Goal: Navigation & Orientation: Find specific page/section

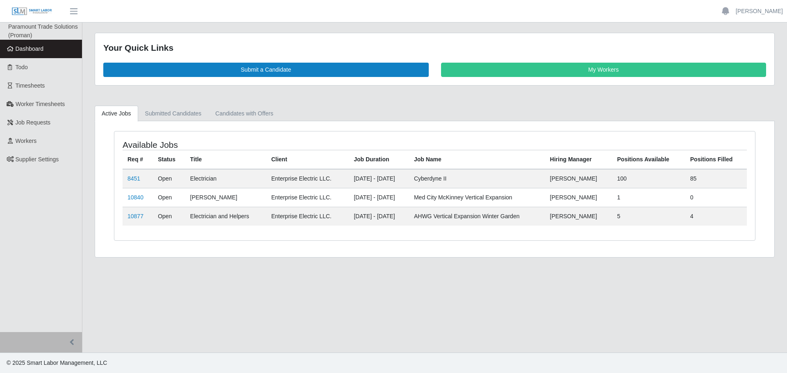
click at [297, 298] on main "Your Quick Links Submit a Candidate My Workers Active Jobs Submitted Candidates…" at bounding box center [434, 188] width 705 height 330
click at [259, 116] on link "Candidates with Offers" at bounding box center [244, 114] width 72 height 16
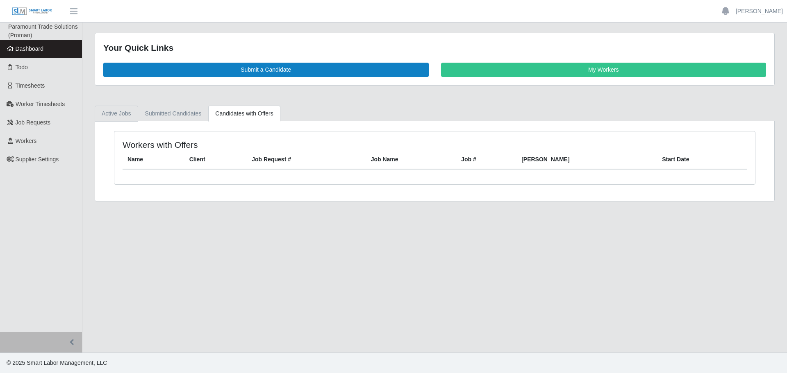
click at [128, 117] on link "Active Jobs" at bounding box center [116, 114] width 43 height 16
